Goal: Transaction & Acquisition: Purchase product/service

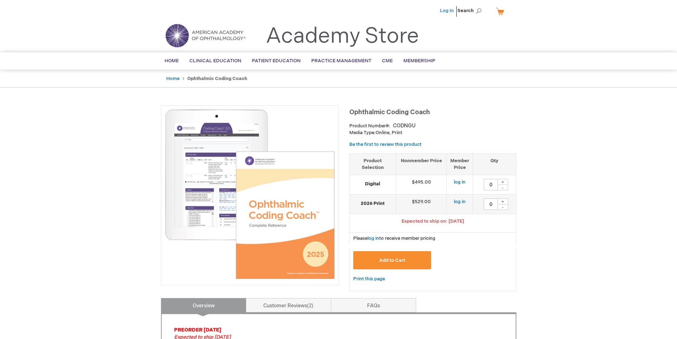
click at [447, 11] on link "Log In" at bounding box center [447, 11] width 14 height 6
click at [501, 181] on div "+" at bounding box center [502, 182] width 11 height 6
type input "1"
click at [392, 261] on span "Add to Cart" at bounding box center [392, 260] width 26 height 6
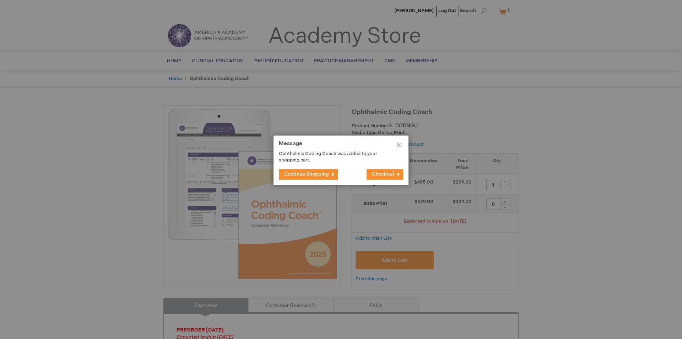
click at [392, 172] on span "Checkout" at bounding box center [383, 174] width 22 height 6
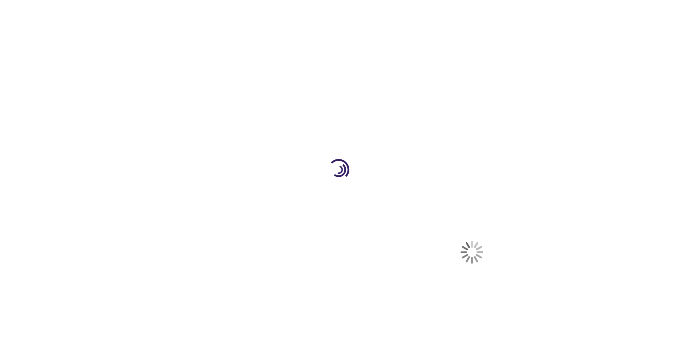
select select "US"
select select "28"
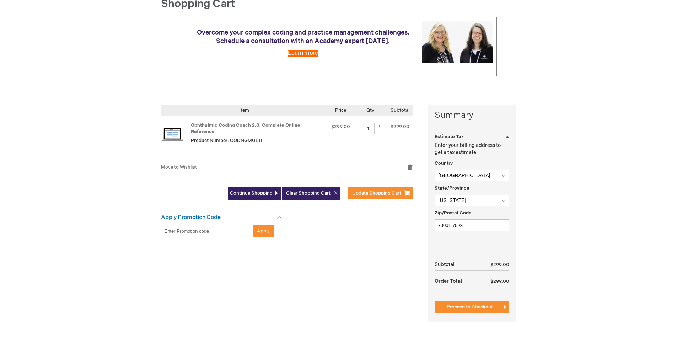
scroll to position [88, 0]
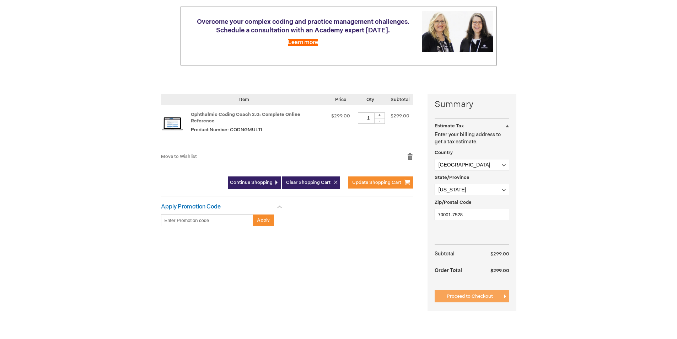
click at [477, 296] on span "Proceed to Checkout" at bounding box center [470, 296] width 46 height 6
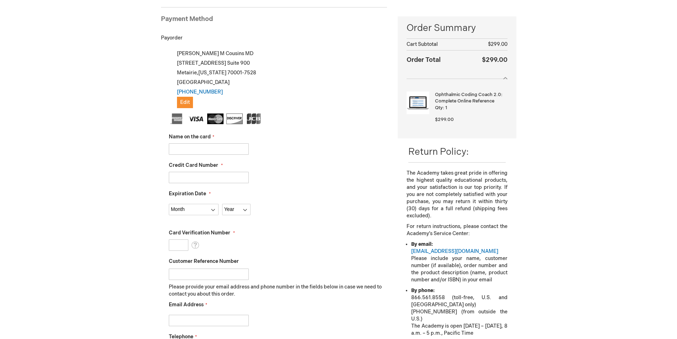
click at [239, 149] on input "Name on the card" at bounding box center [209, 148] width 80 height 11
type input "Leigh Anne Gleghorn"
click at [196, 174] on input "Credit Card Number" at bounding box center [209, 177] width 80 height 11
type input "4246315276503602"
click at [181, 207] on select "Month 01 - January 02 - February 03 - March 04 - April 05 - May 06 - June 07 - …" at bounding box center [194, 209] width 50 height 11
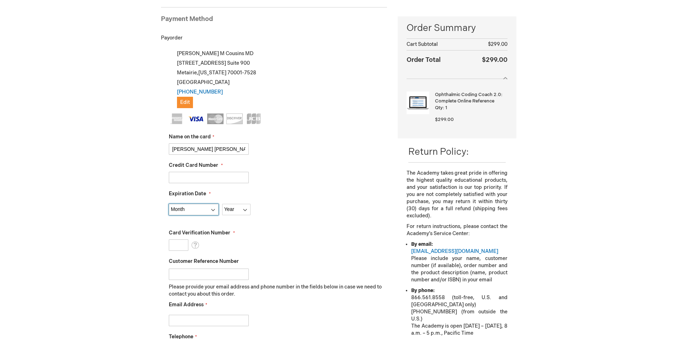
select select "10"
click at [169, 204] on select "Month 01 - January 02 - February 03 - March 04 - April 05 - May 06 - June 07 - …" at bounding box center [194, 209] width 50 height 11
click at [239, 210] on select "Year 2025 2026 2027 2028 2029 2030 2031 2032 2033 2034 2035" at bounding box center [236, 209] width 28 height 11
select select "2028"
click at [222, 204] on select "Year 2025 2026 2027 2028 2029 2030 2031 2032 2033 2034 2035" at bounding box center [236, 209] width 28 height 11
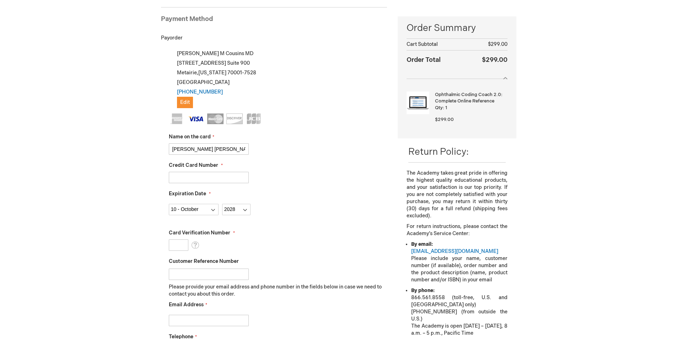
click at [182, 243] on input "Card Verification Number" at bounding box center [179, 244] width 20 height 11
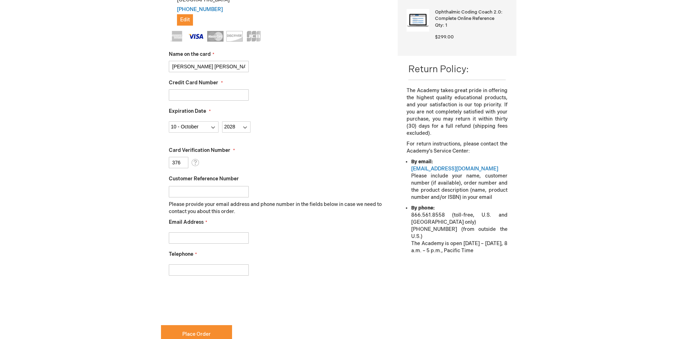
scroll to position [181, 0]
type input "376"
click at [196, 238] on input "Email Address" at bounding box center [209, 236] width 80 height 11
type input "leighanne.gleghorn@retinaassociates.org"
click at [194, 270] on input "Telephone" at bounding box center [209, 268] width 80 height 11
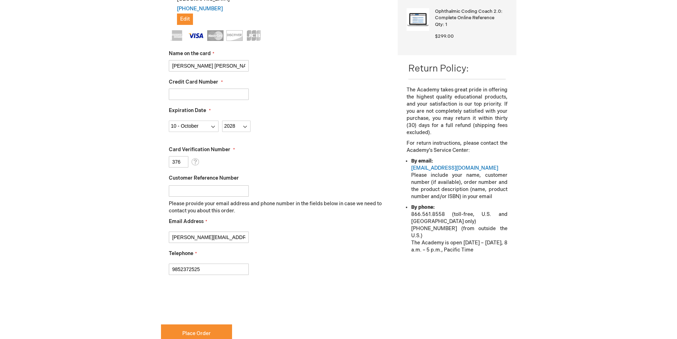
type input "9852372525"
checkbox input "true"
click at [194, 332] on span "Place Order" at bounding box center [196, 333] width 28 height 6
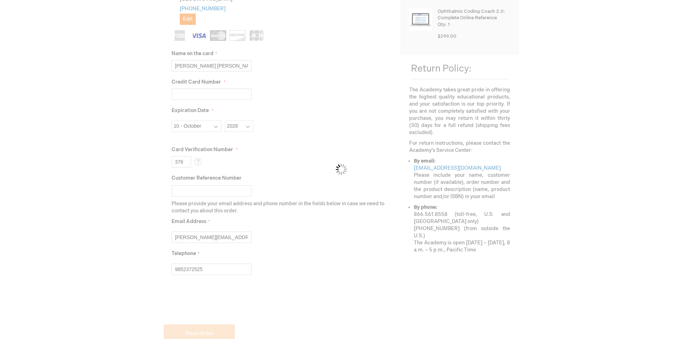
scroll to position [199, 0]
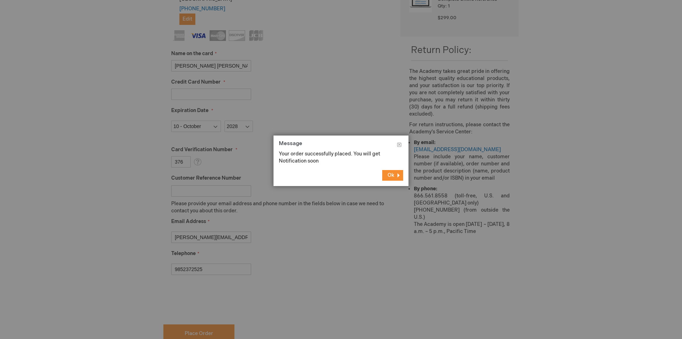
click at [394, 176] on button "Ok" at bounding box center [392, 175] width 21 height 11
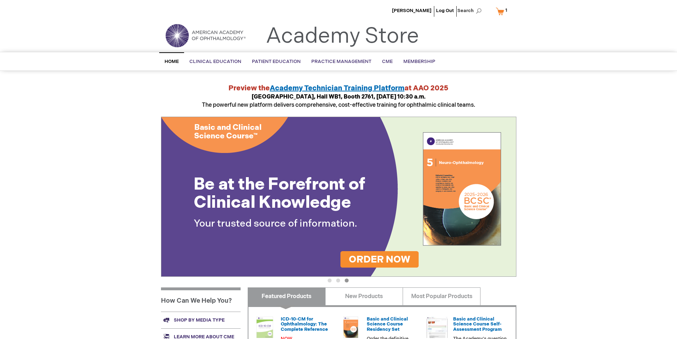
click at [501, 11] on link "My Cart 1 1 items" at bounding box center [502, 11] width 17 height 12
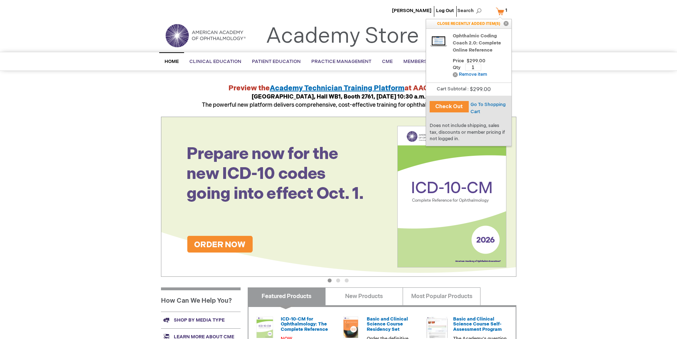
click at [548, 33] on header "[PERSON_NAME] Log Out Search My Cart 1 1 items CLOSE RECENTLY ADDED ITEM(S) Clo…" at bounding box center [338, 26] width 677 height 52
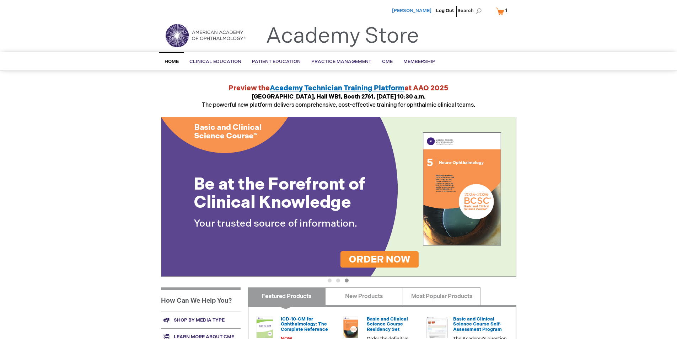
click at [417, 10] on span "[PERSON_NAME]" at bounding box center [411, 11] width 39 height 6
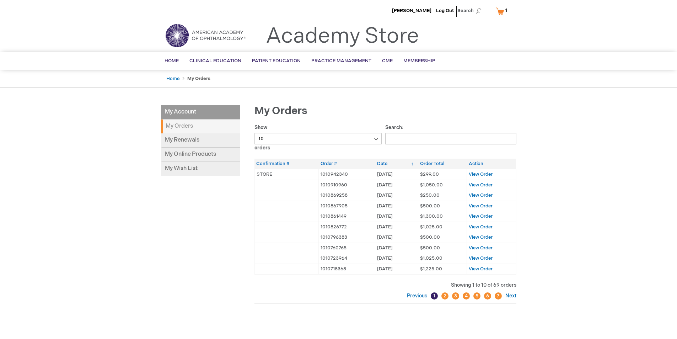
click at [500, 11] on link "My Cart 1 1 items" at bounding box center [502, 11] width 17 height 12
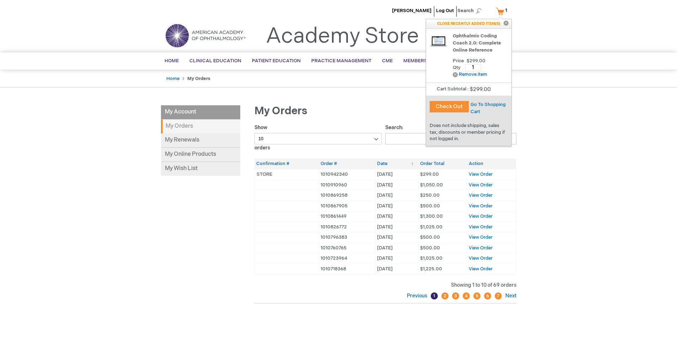
click at [505, 23] on button "Close" at bounding box center [506, 23] width 11 height 9
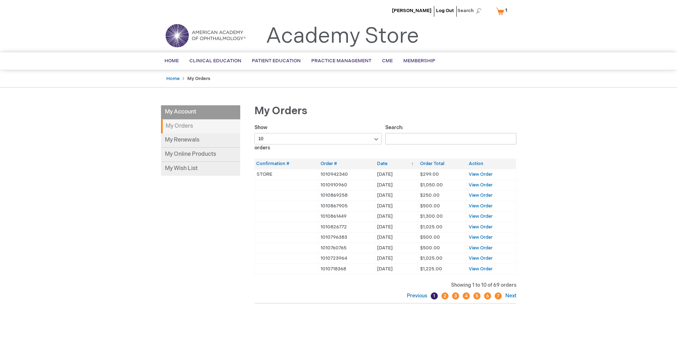
click at [499, 11] on link "My Cart 1 1 items" at bounding box center [502, 11] width 17 height 12
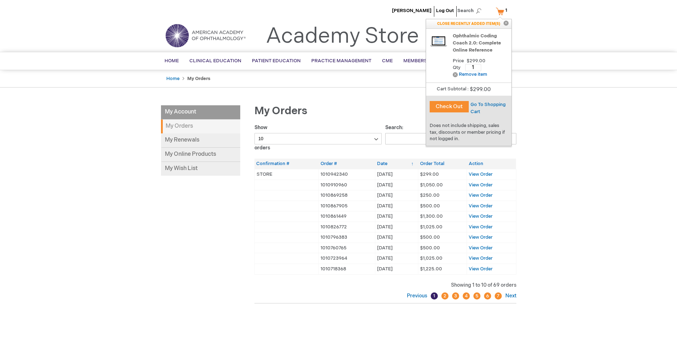
click at [448, 106] on button "Check Out" at bounding box center [449, 106] width 39 height 11
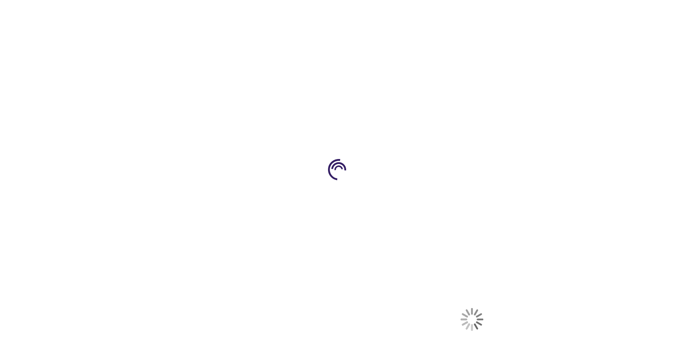
select select "US"
select select "28"
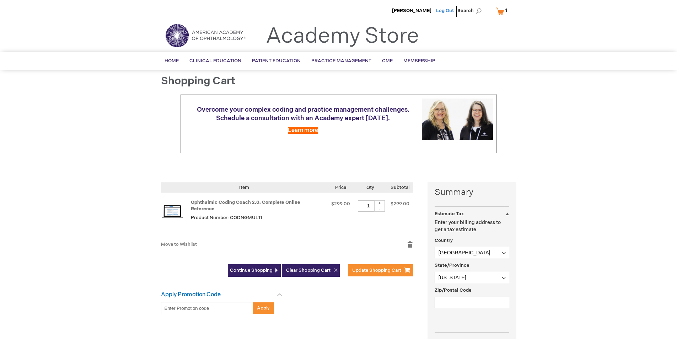
click at [444, 11] on link "Log Out" at bounding box center [445, 11] width 18 height 6
